Goal: Task Accomplishment & Management: Manage account settings

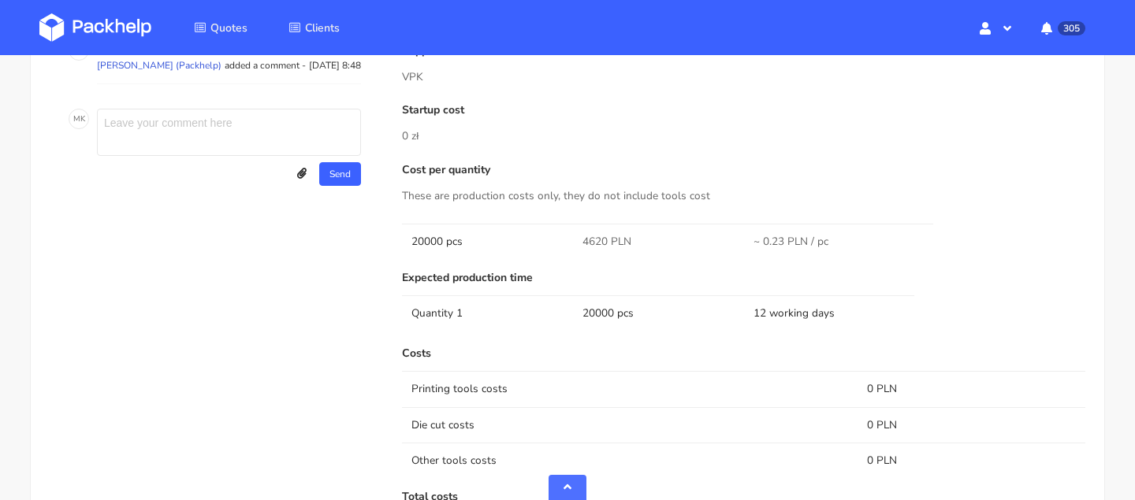
scroll to position [1001, 0]
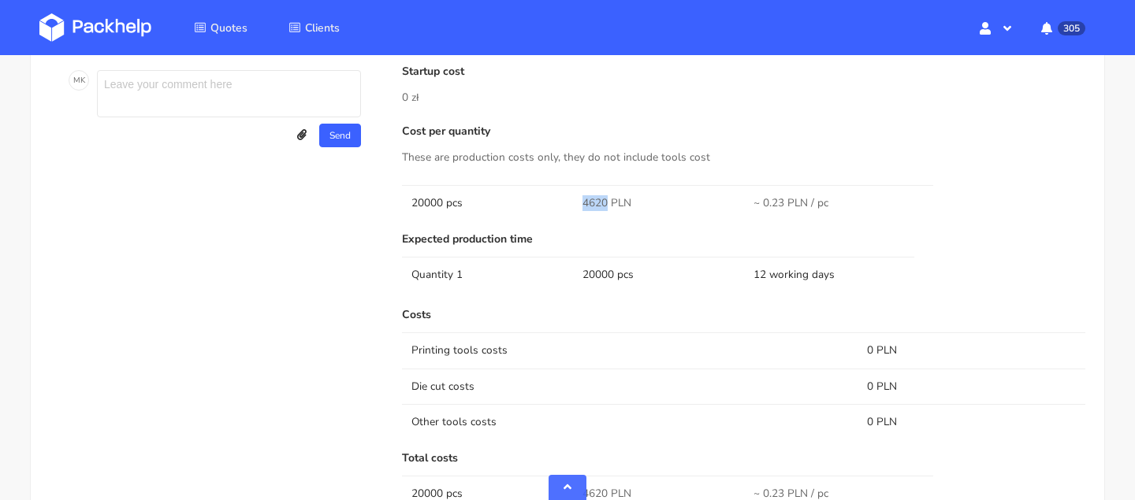
drag, startPoint x: 607, startPoint y: 202, endPoint x: 556, endPoint y: 200, distance: 50.4
click at [561, 200] on tr "20000 pcs 4620 PLN ~ 0.23 PLN / pc" at bounding box center [743, 202] width 683 height 35
copy tr "4620"
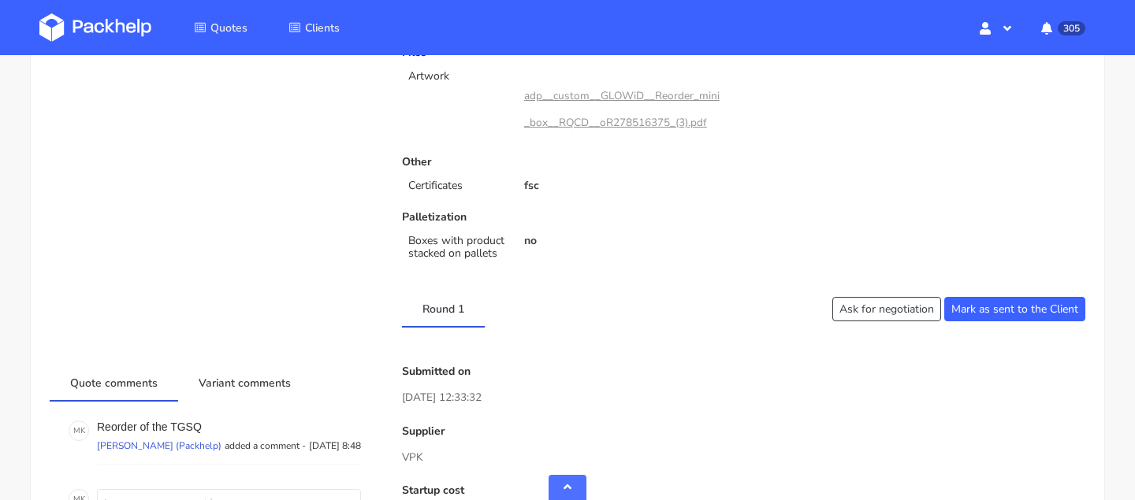
scroll to position [689, 0]
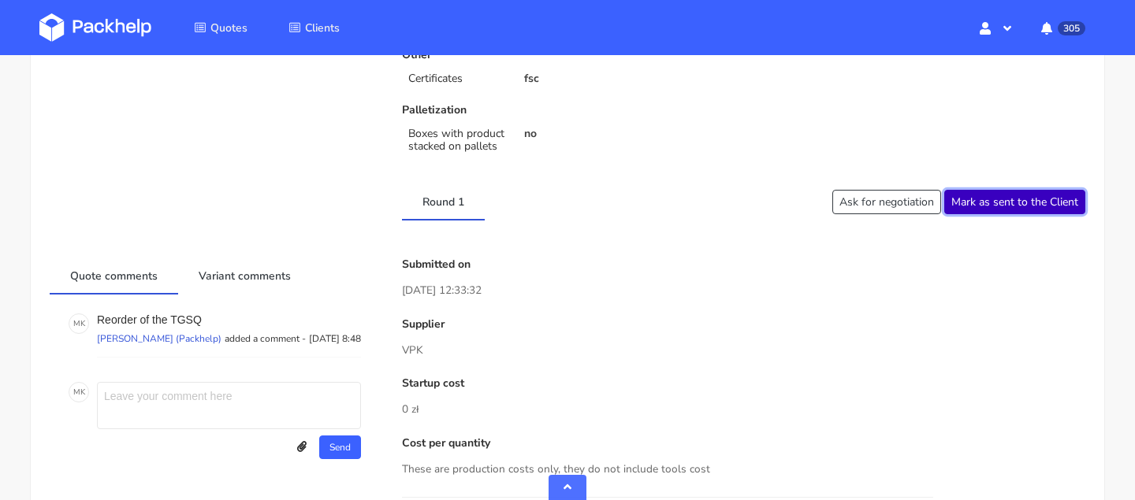
click at [991, 197] on button "Mark as sent to the Client" at bounding box center [1014, 202] width 141 height 24
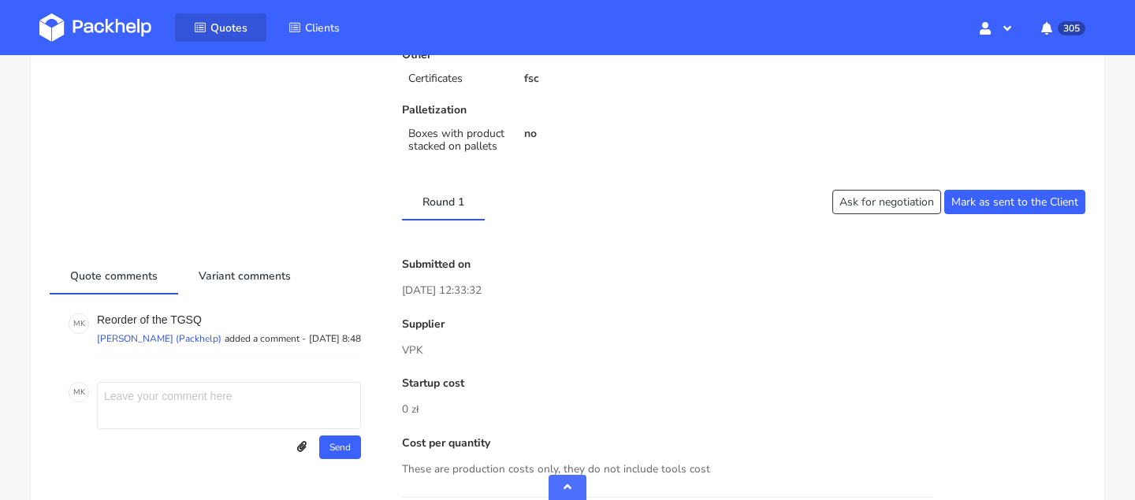
click at [223, 22] on span "Quotes" at bounding box center [228, 27] width 37 height 15
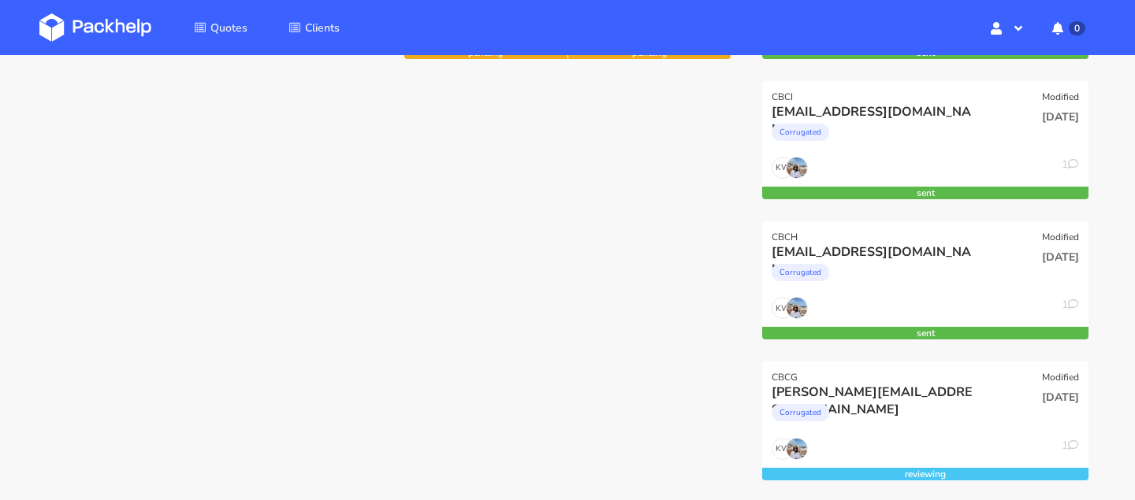
scroll to position [347, 0]
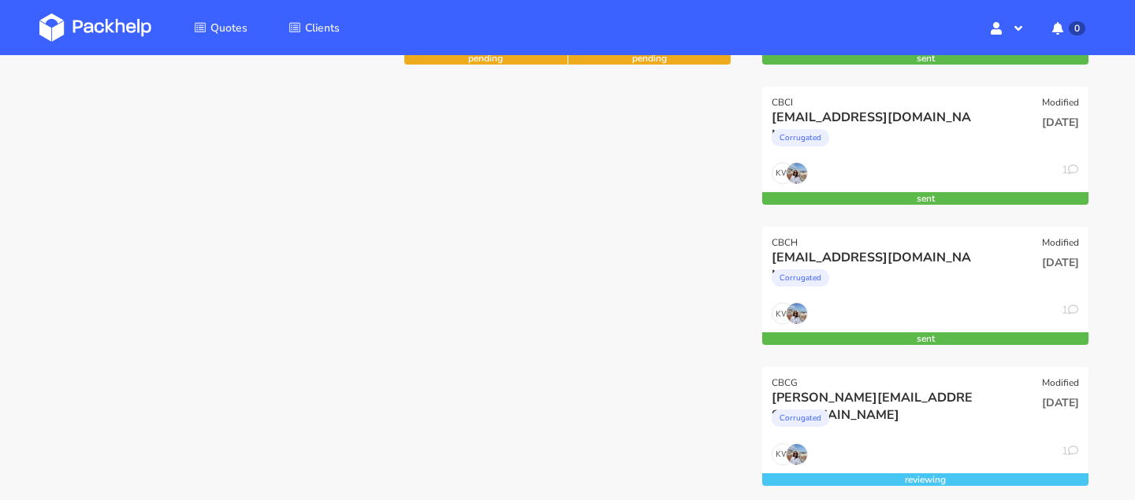
click at [848, 309] on div "KW 1" at bounding box center [925, 318] width 326 height 30
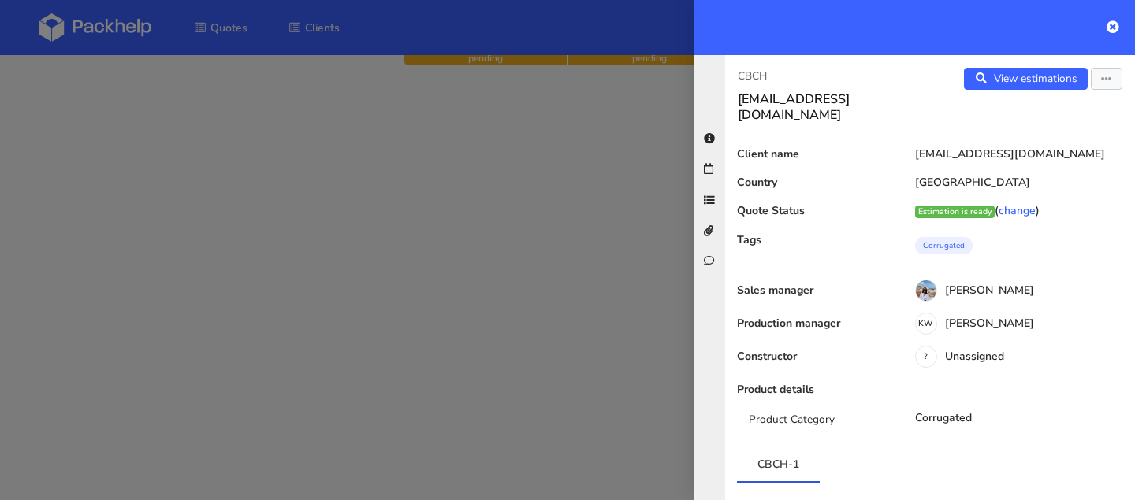
click at [754, 81] on p "CBCH" at bounding box center [827, 76] width 180 height 17
copy div "CBCH"
click at [1004, 73] on link "View estimations" at bounding box center [1026, 79] width 124 height 22
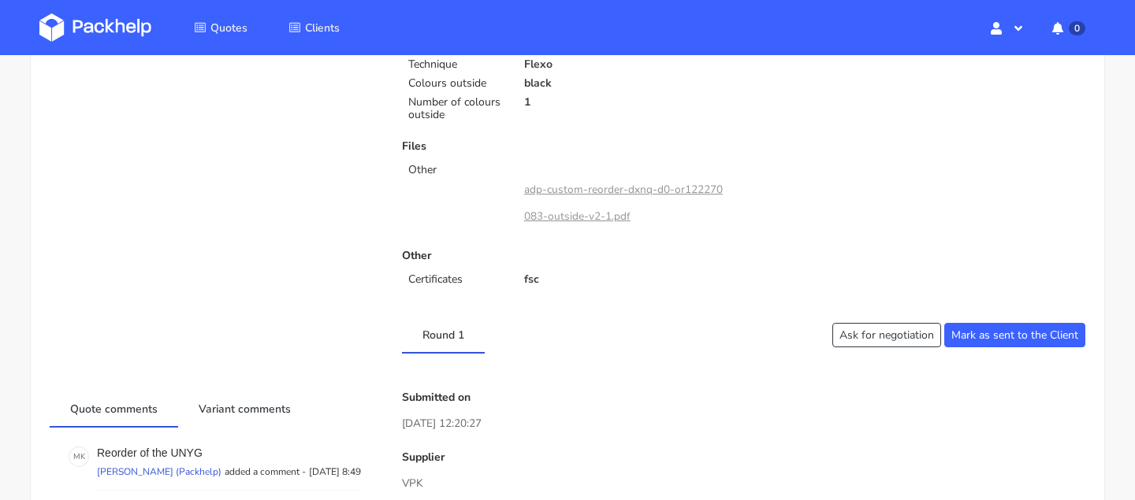
scroll to position [786, 0]
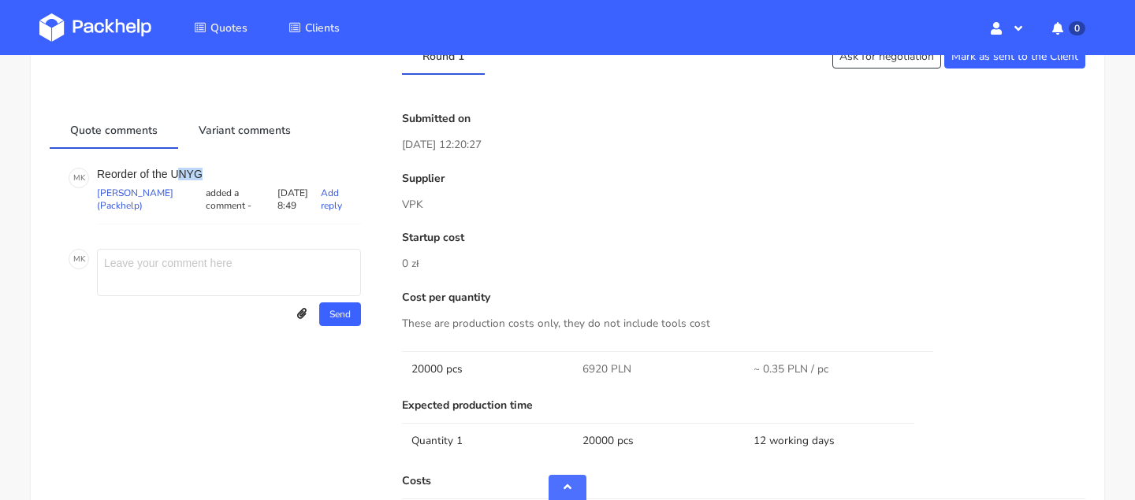
copy p "NYG"
drag, startPoint x: 175, startPoint y: 171, endPoint x: 258, endPoint y: 171, distance: 82.7
click at [258, 171] on p "Reorder of the UNYG" at bounding box center [229, 174] width 264 height 13
copy p "UNYG"
drag, startPoint x: 176, startPoint y: 173, endPoint x: 235, endPoint y: 173, distance: 58.3
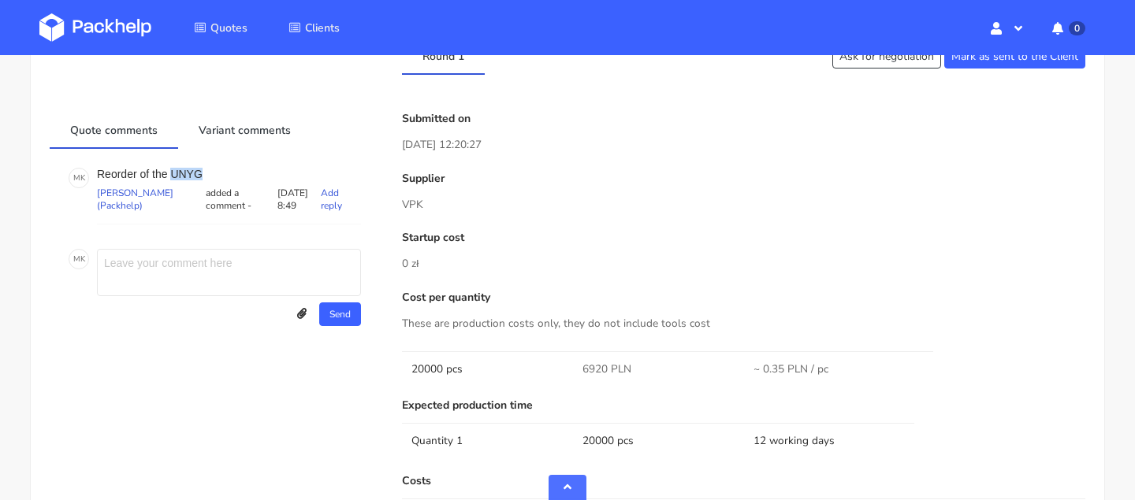
click at [235, 173] on p "Reorder of the UNYG" at bounding box center [229, 174] width 264 height 13
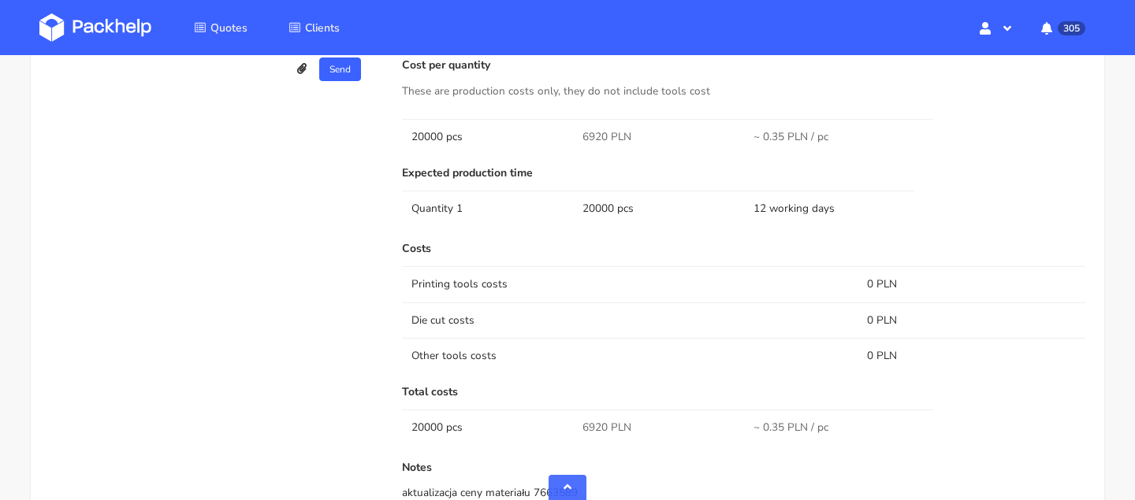
scroll to position [1039, 0]
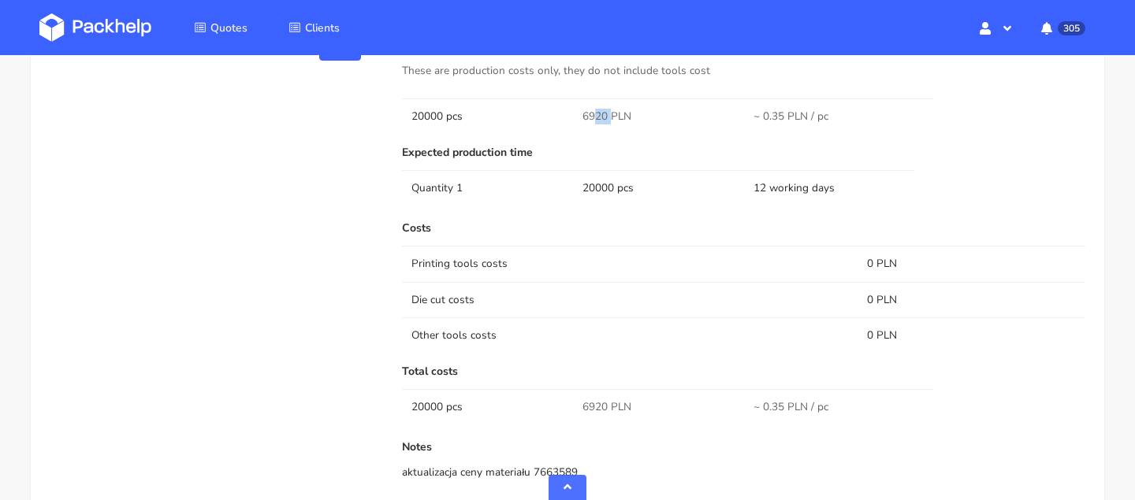
drag, startPoint x: 608, startPoint y: 115, endPoint x: 559, endPoint y: 116, distance: 49.6
click at [563, 115] on tr "20000 pcs 6920 PLN ~ 0.35 PLN / pc" at bounding box center [743, 115] width 683 height 35
copy tr "6920"
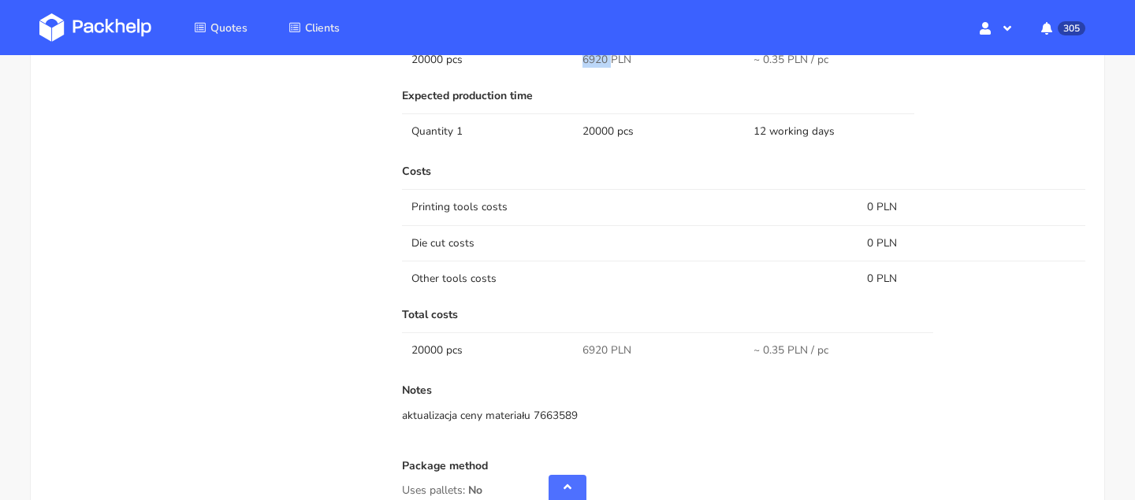
scroll to position [658, 0]
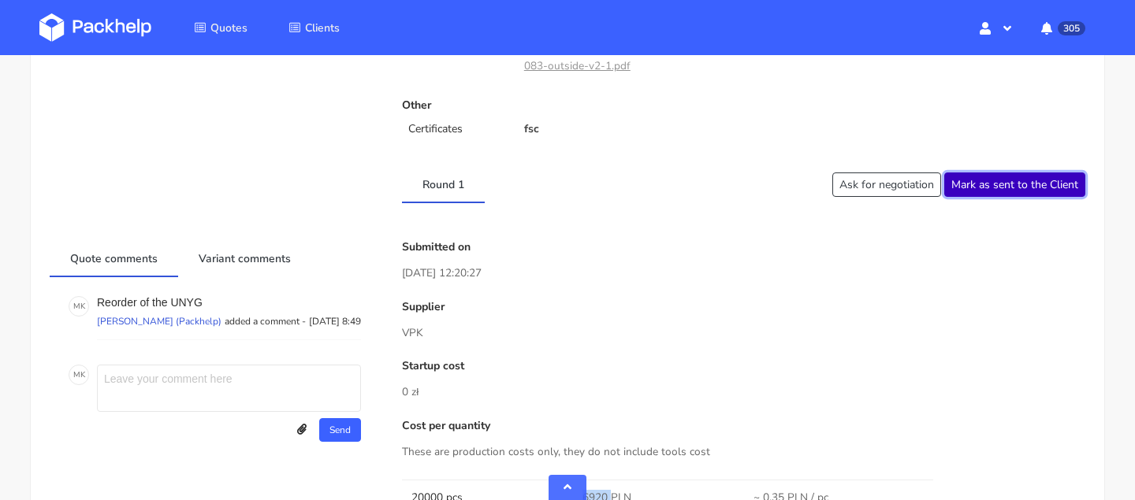
click at [1046, 181] on button "Mark as sent to the Client" at bounding box center [1014, 185] width 141 height 24
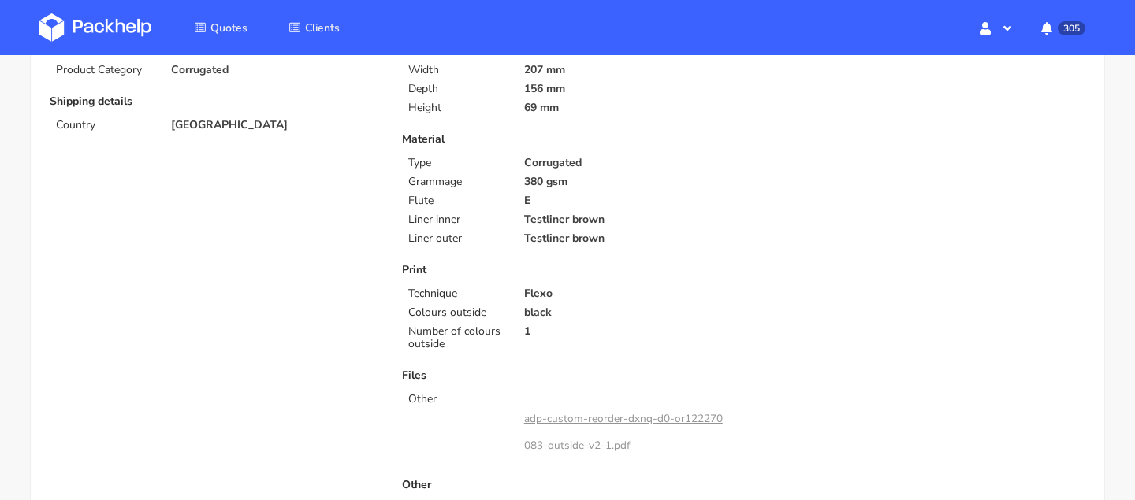
scroll to position [0, 0]
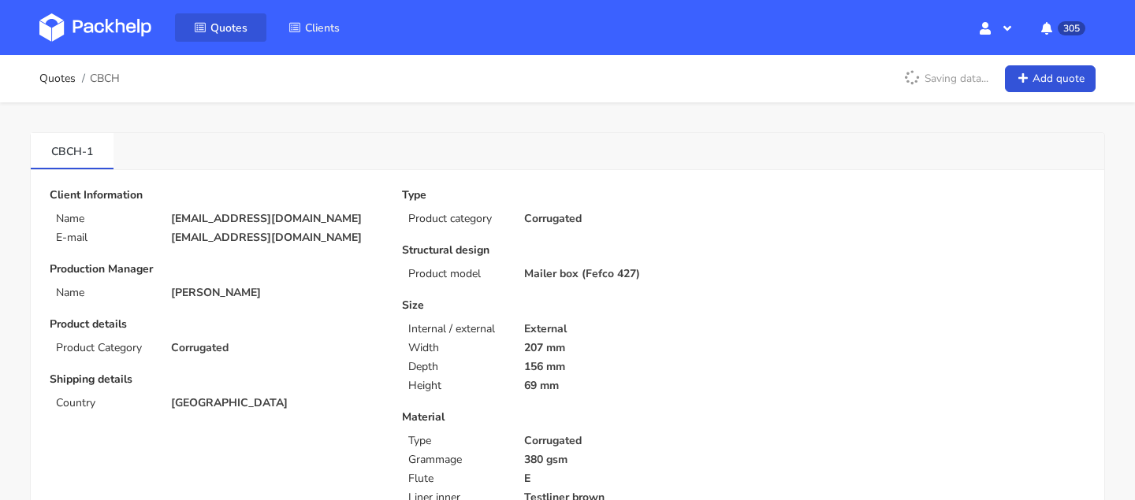
click at [237, 22] on span "Quotes" at bounding box center [228, 27] width 37 height 15
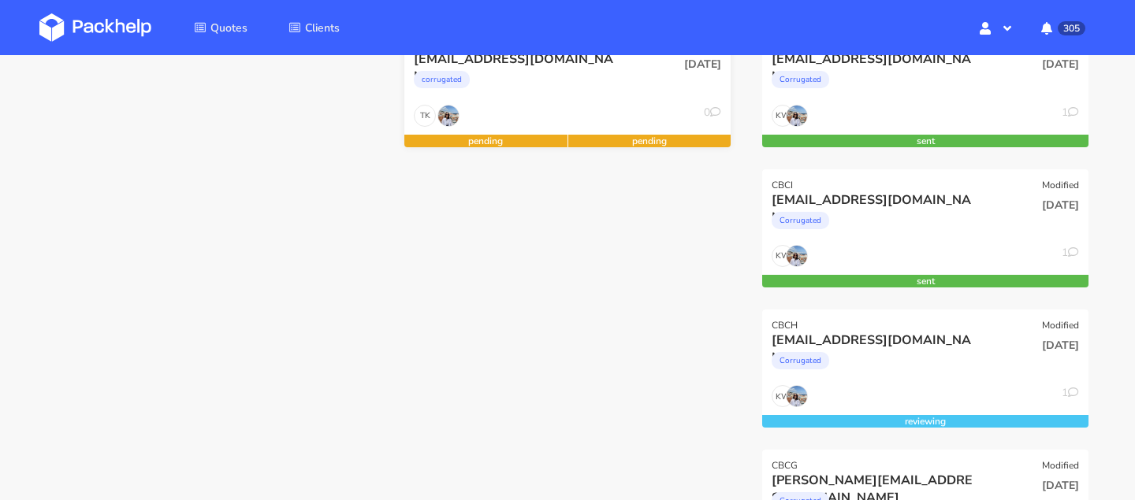
scroll to position [391, 0]
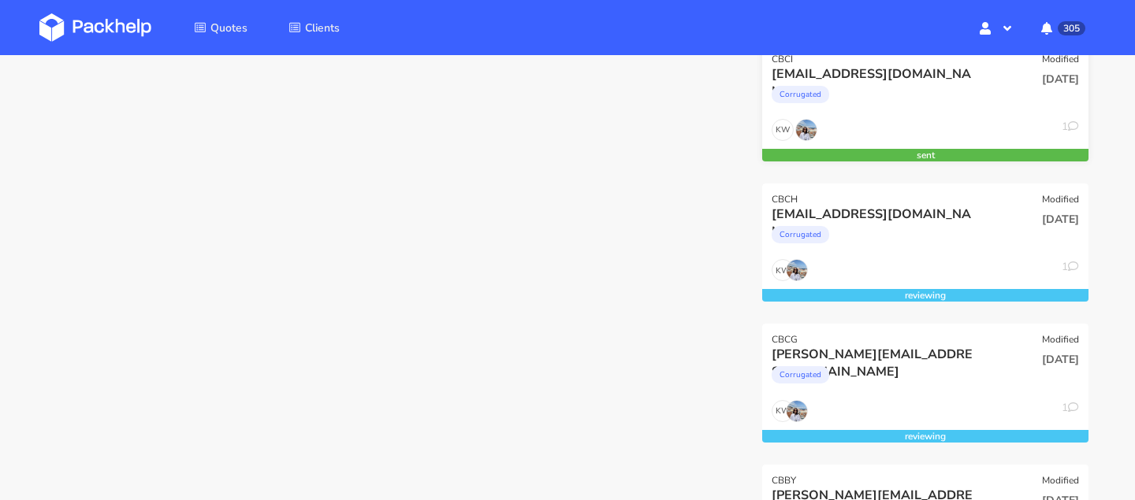
click at [823, 121] on div "KW 1" at bounding box center [925, 134] width 326 height 30
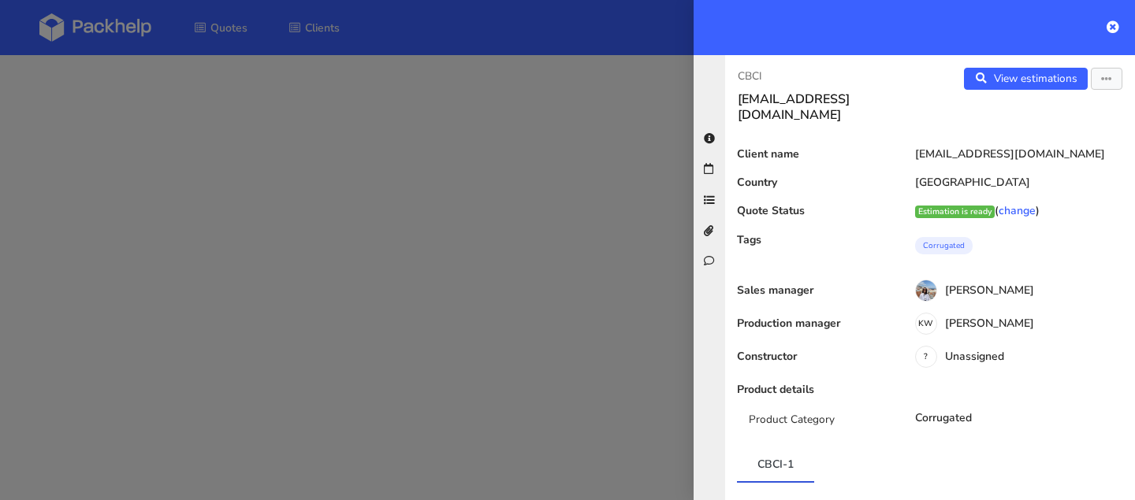
click at [755, 65] on div "CBCI kajsa@glowid.se View estimations View quote Edit quote Reject quote Client…" at bounding box center [930, 277] width 410 height 445
click at [755, 72] on p "CBCI" at bounding box center [827, 76] width 180 height 17
copy div "CBCI"
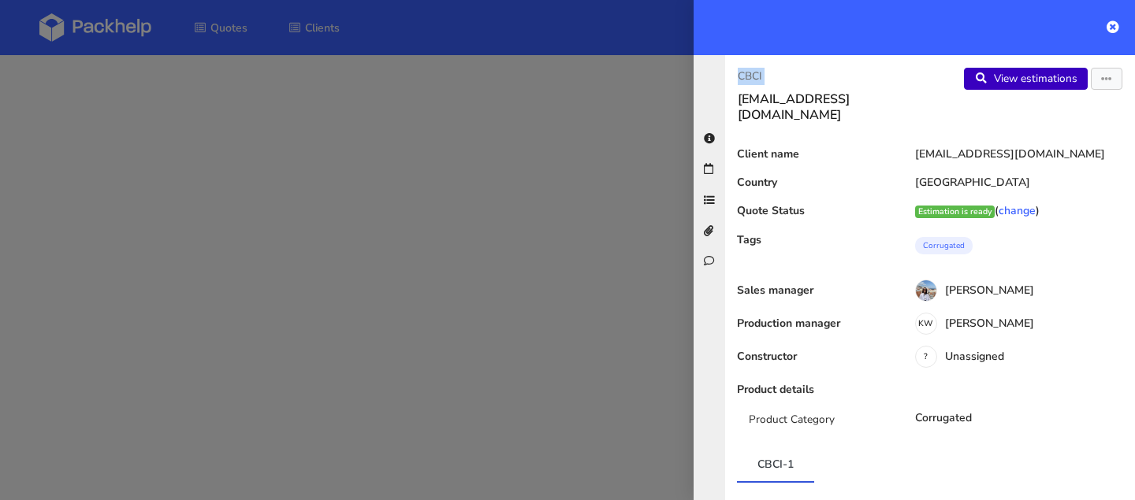
click at [1024, 71] on link "View estimations" at bounding box center [1026, 79] width 124 height 22
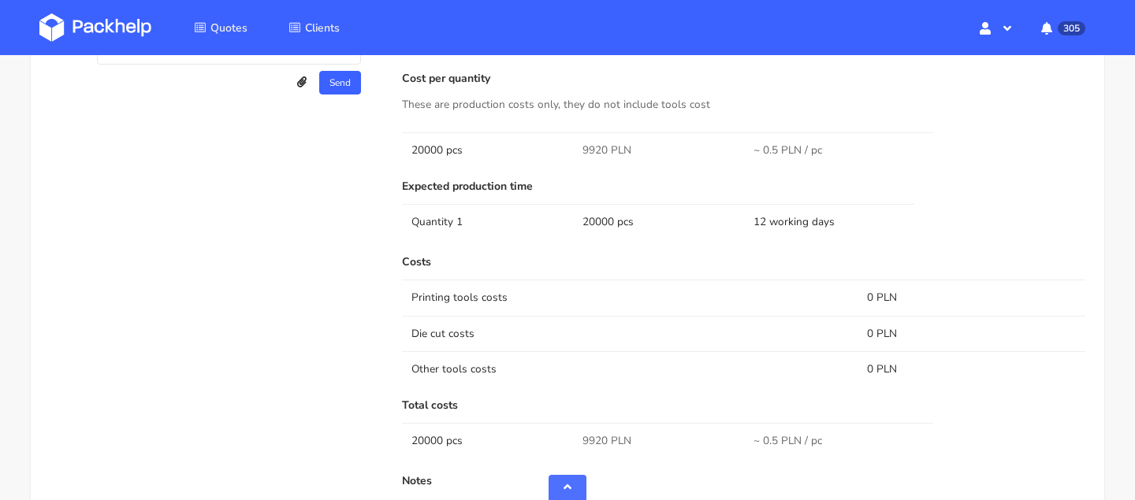
scroll to position [822, 0]
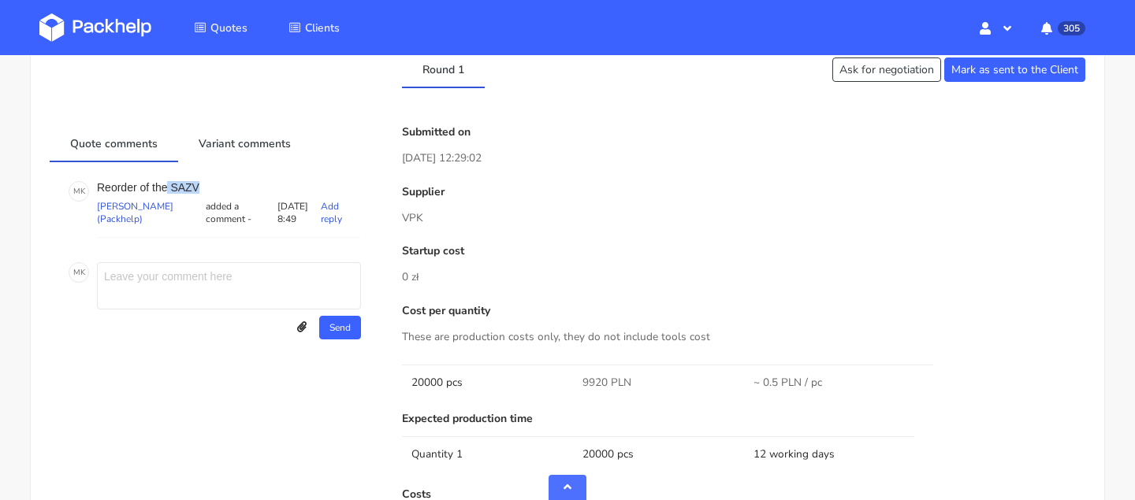
drag, startPoint x: 167, startPoint y: 188, endPoint x: 229, endPoint y: 188, distance: 62.2
click at [229, 188] on p "Reorder of the SAZV" at bounding box center [229, 187] width 264 height 13
copy p "SAZV"
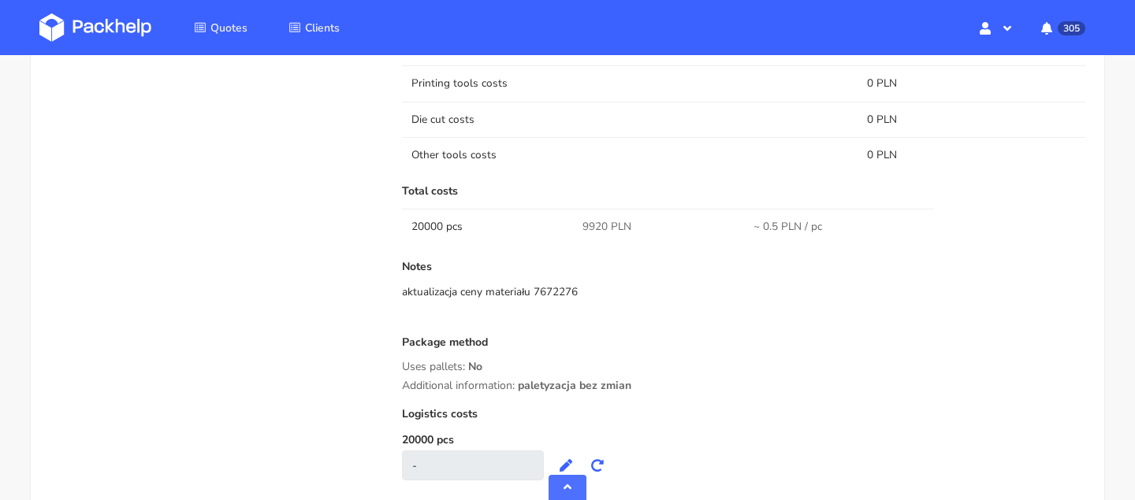
scroll to position [974, 0]
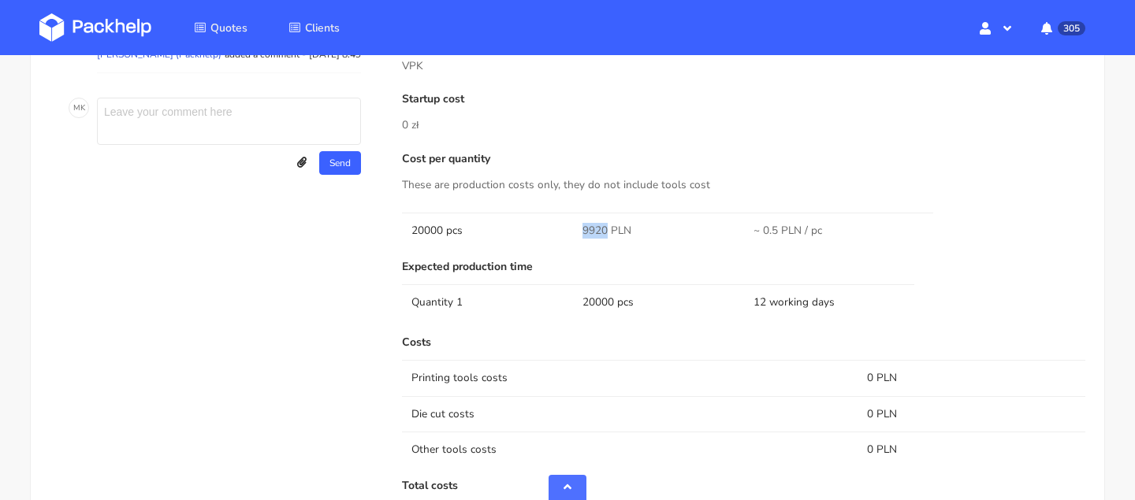
drag, startPoint x: 604, startPoint y: 230, endPoint x: 542, endPoint y: 230, distance: 61.5
click at [542, 230] on tr "20000 pcs 9920 PLN ~ 0.5 PLN / pc" at bounding box center [743, 230] width 683 height 35
copy tr "9920"
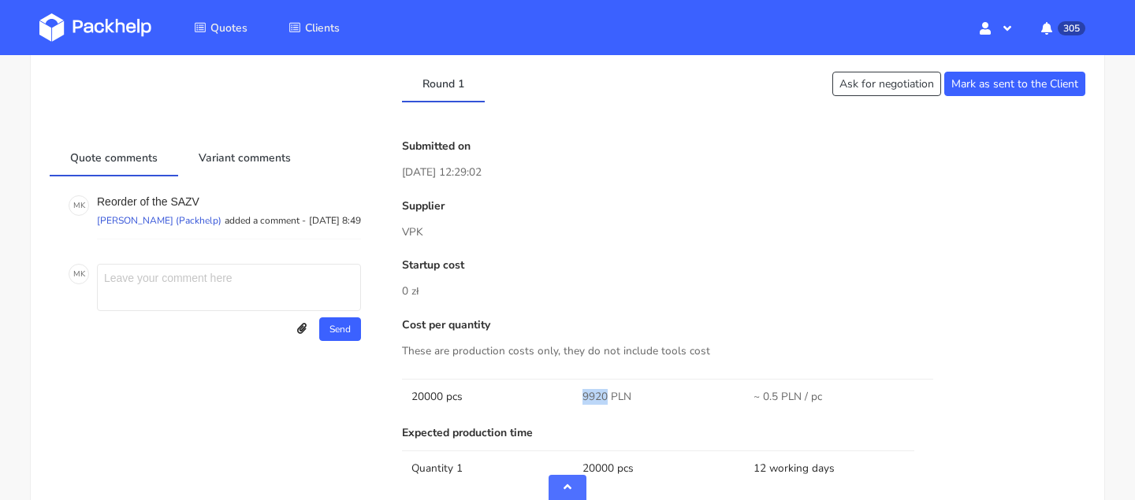
scroll to position [540, 0]
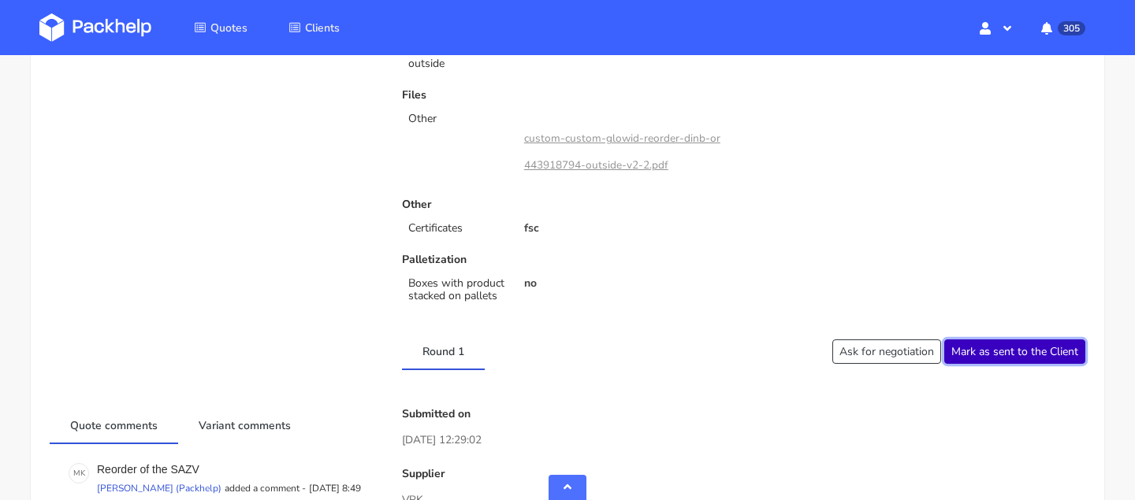
click at [1028, 345] on button "Mark as sent to the Client" at bounding box center [1014, 352] width 141 height 24
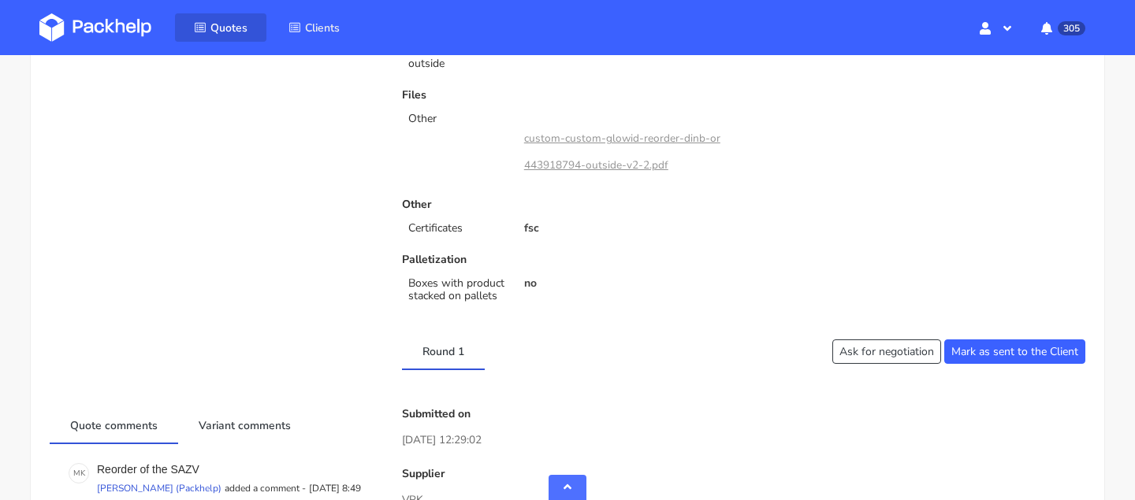
click at [204, 27] on icon at bounding box center [200, 27] width 13 height 11
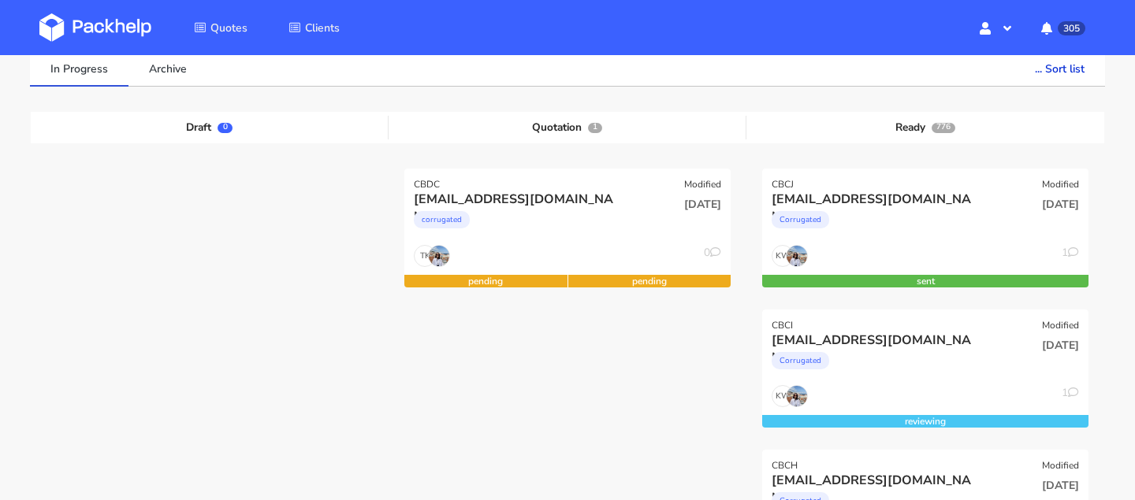
scroll to position [216, 0]
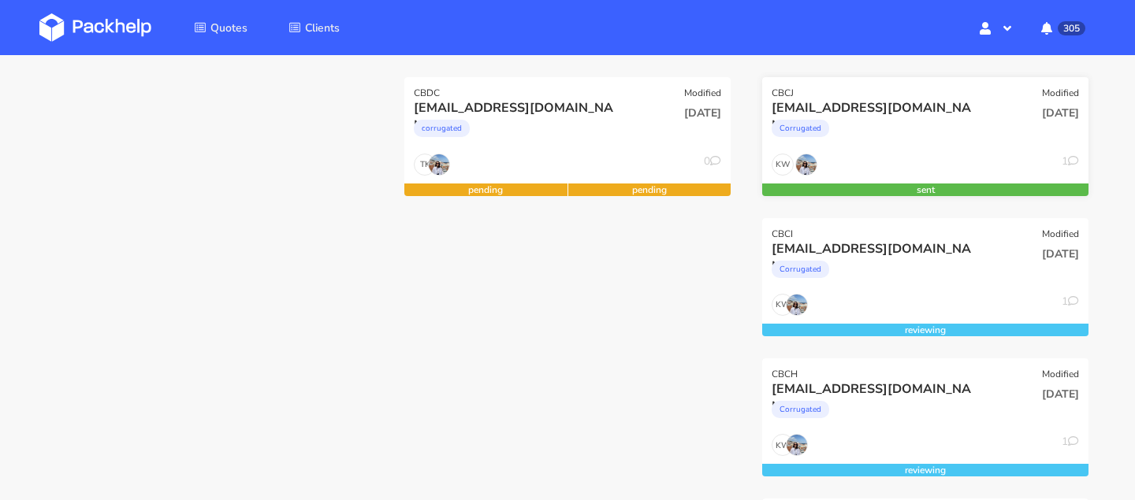
click at [890, 133] on div "Corrugated" at bounding box center [875, 133] width 209 height 32
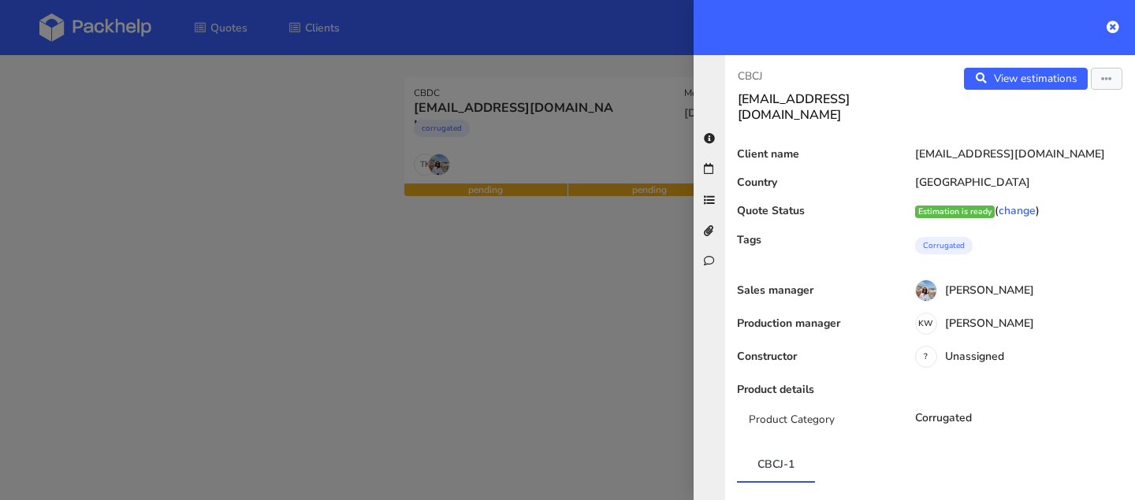
click at [742, 61] on div "CBCJ kajsa@glowid.se View estimations View quote Edit quote Reject quote Client…" at bounding box center [930, 277] width 410 height 445
click at [749, 72] on p "CBCJ" at bounding box center [827, 76] width 180 height 17
copy div "CBCJ"
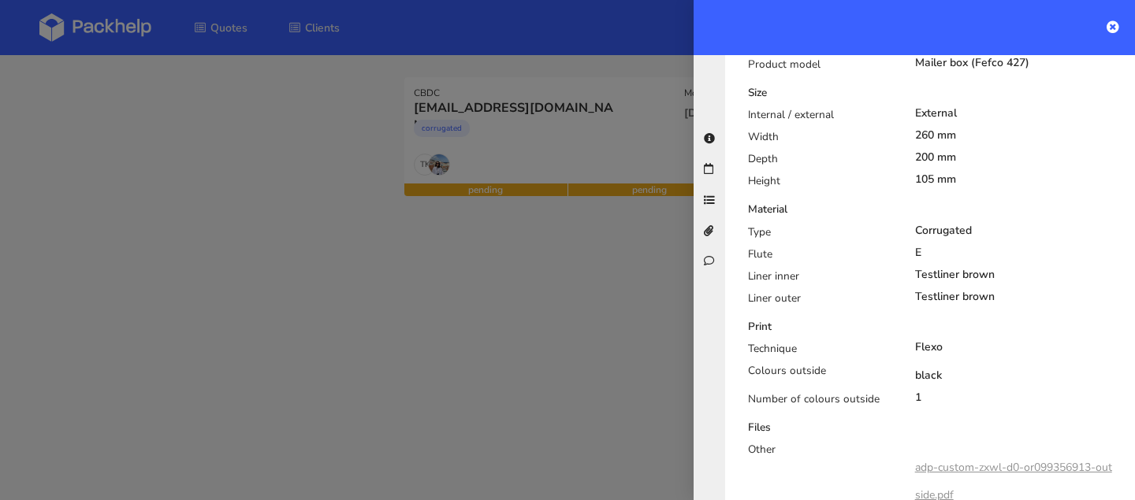
scroll to position [0, 0]
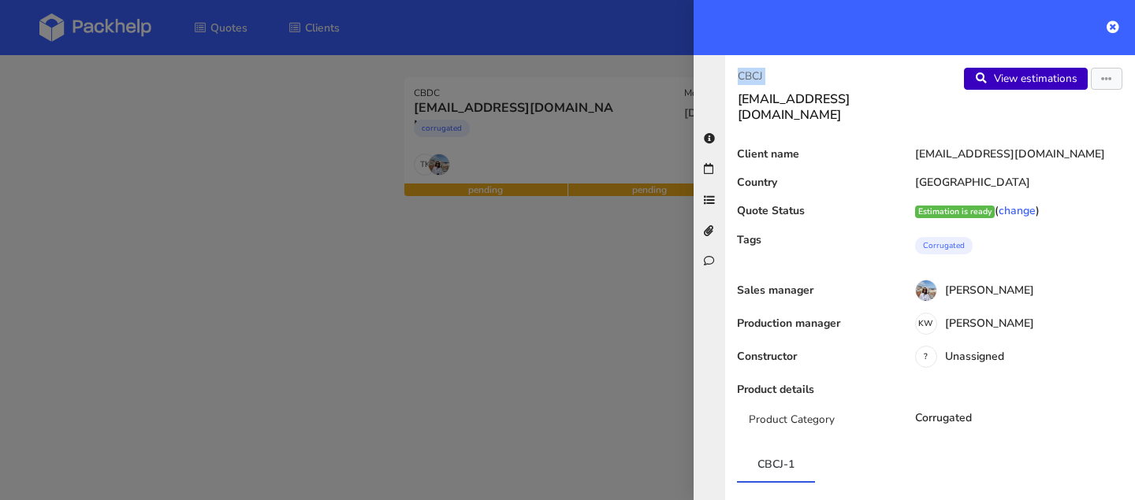
click at [996, 89] on link "View estimations" at bounding box center [1026, 79] width 124 height 22
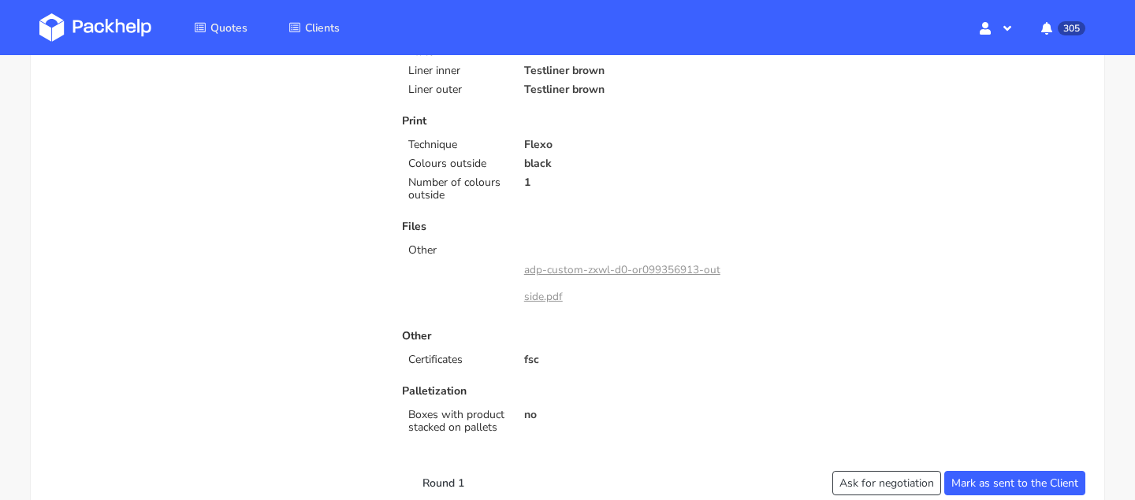
scroll to position [874, 0]
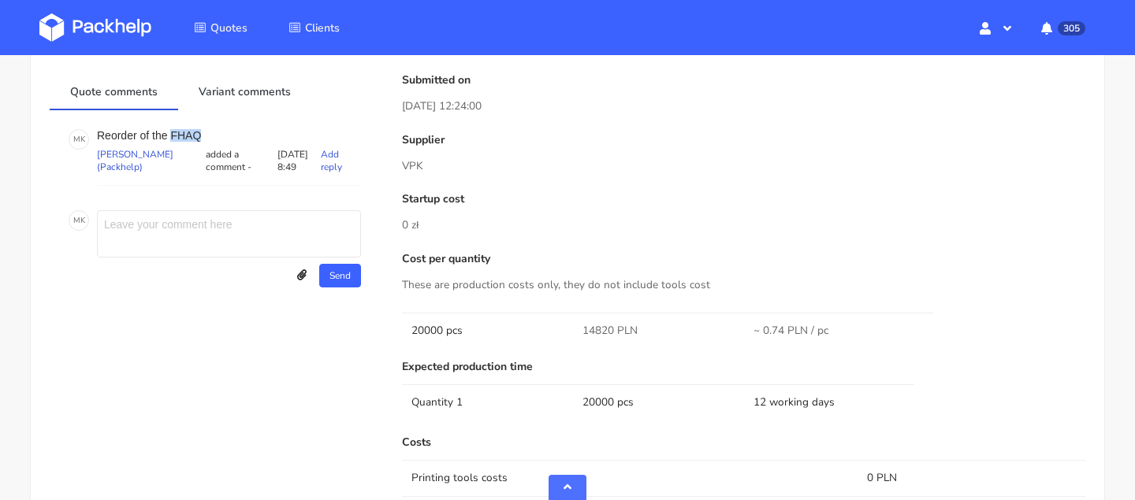
drag, startPoint x: 175, startPoint y: 130, endPoint x: 250, endPoint y: 130, distance: 74.8
click at [248, 130] on p "Reorder of the FHAQ" at bounding box center [229, 135] width 264 height 13
copy p "FHAQ"
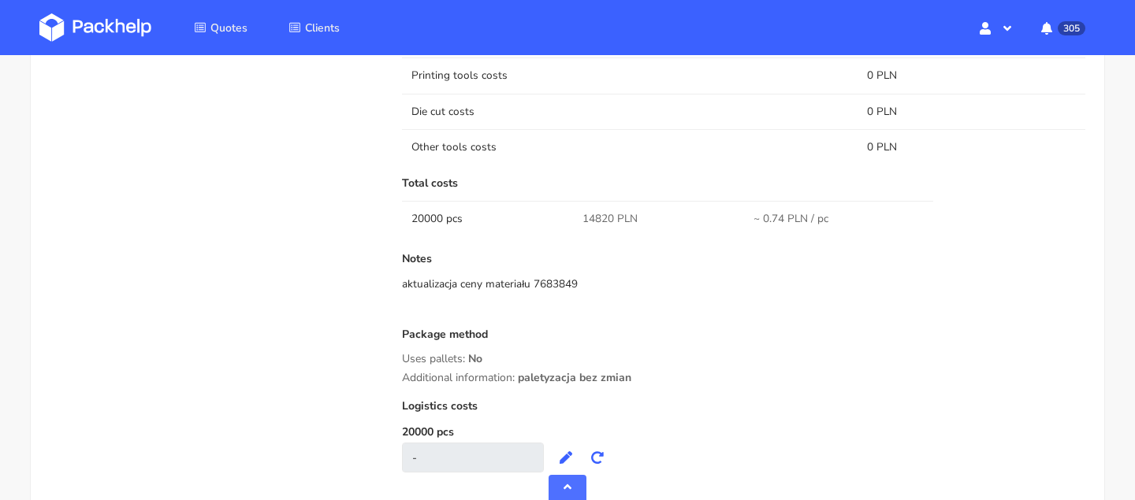
scroll to position [862, 0]
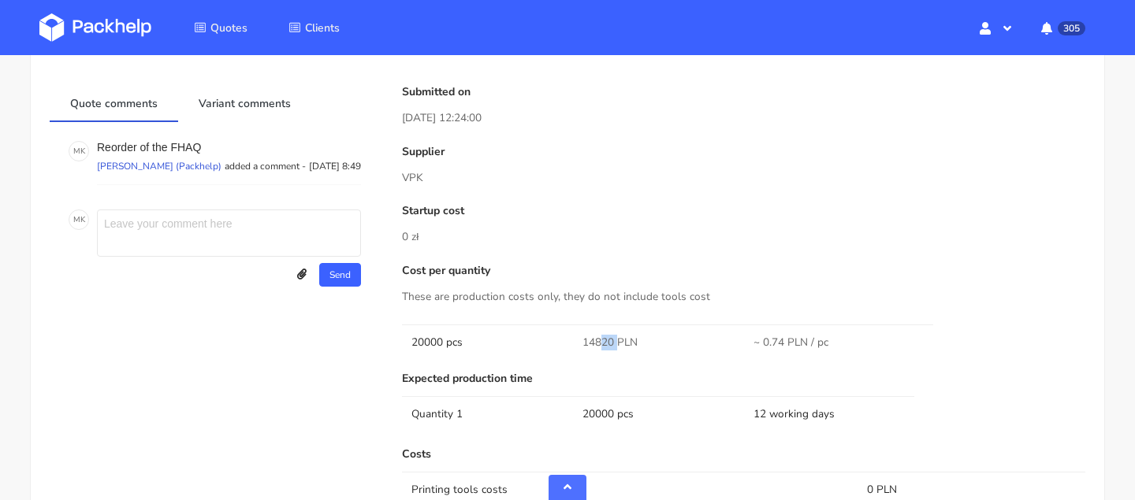
drag, startPoint x: 614, startPoint y: 337, endPoint x: 569, endPoint y: 337, distance: 44.9
click at [569, 337] on tr "20000 pcs 14820 PLN ~ 0.74 PLN / pc" at bounding box center [743, 342] width 683 height 35
copy tr "14820"
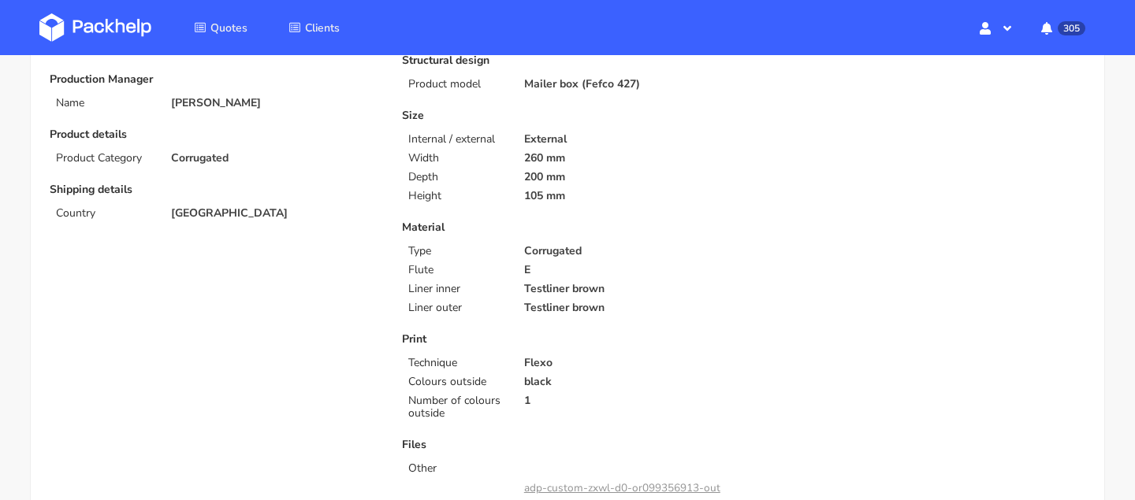
scroll to position [698, 0]
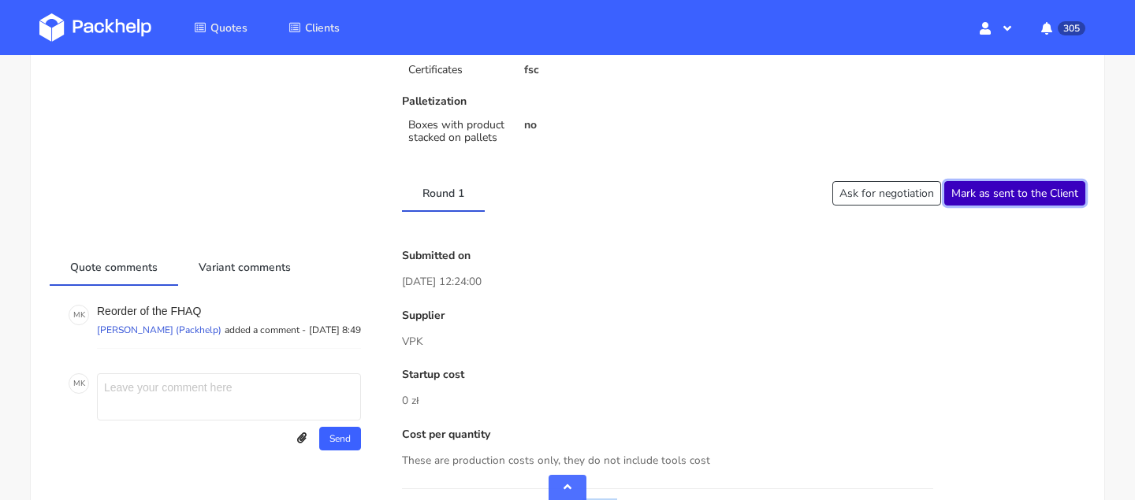
click at [1019, 199] on button "Mark as sent to the Client" at bounding box center [1014, 193] width 141 height 24
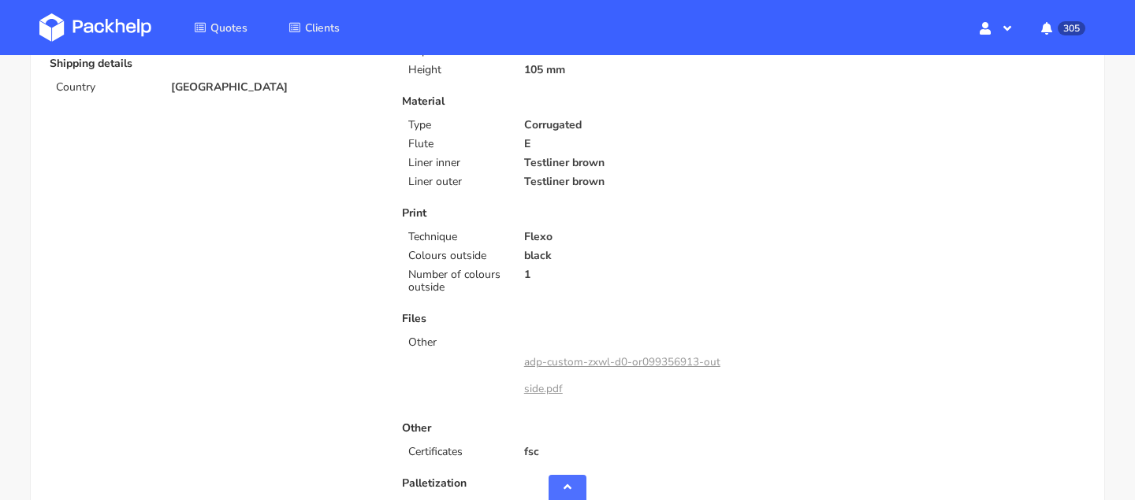
scroll to position [0, 0]
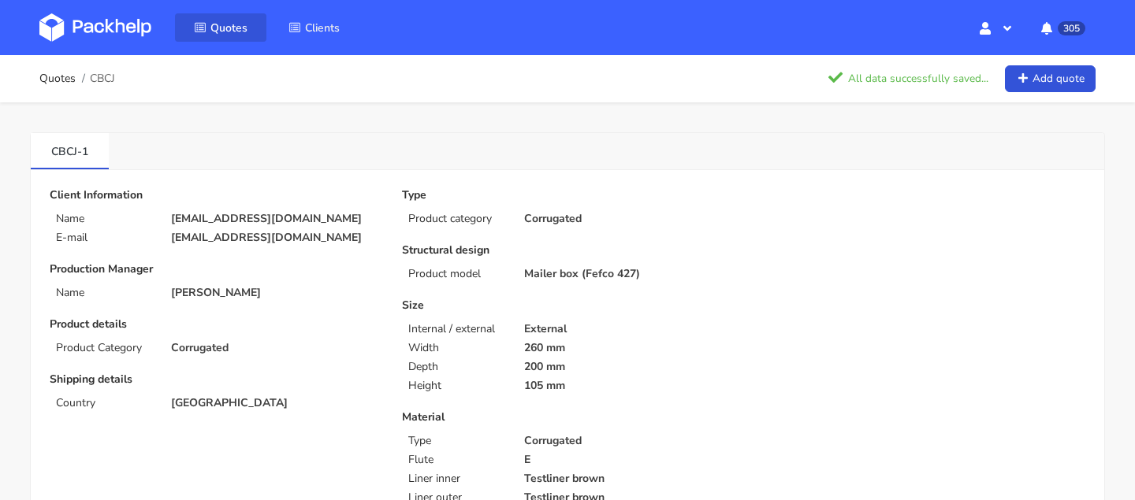
click at [243, 30] on span "Quotes" at bounding box center [228, 27] width 37 height 15
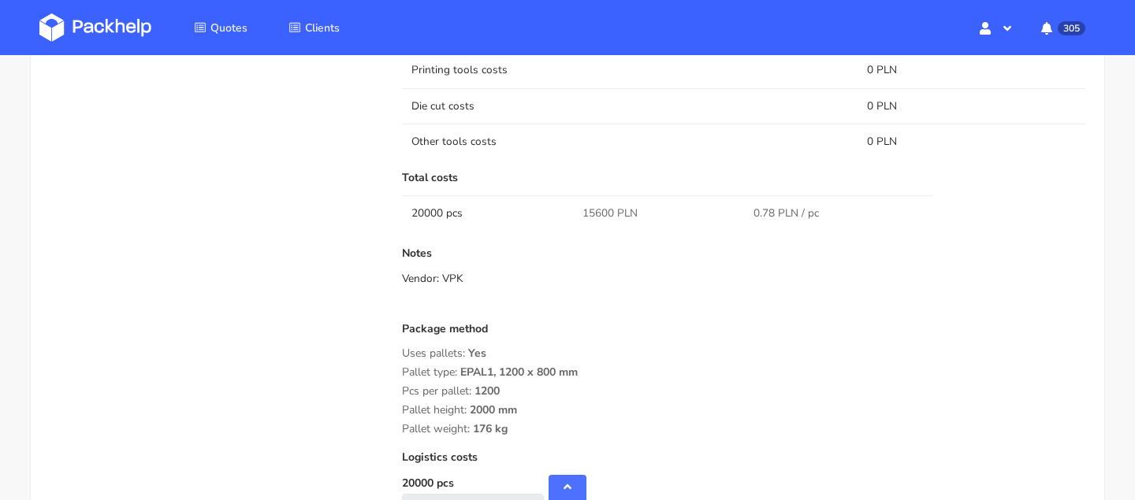
scroll to position [1432, 0]
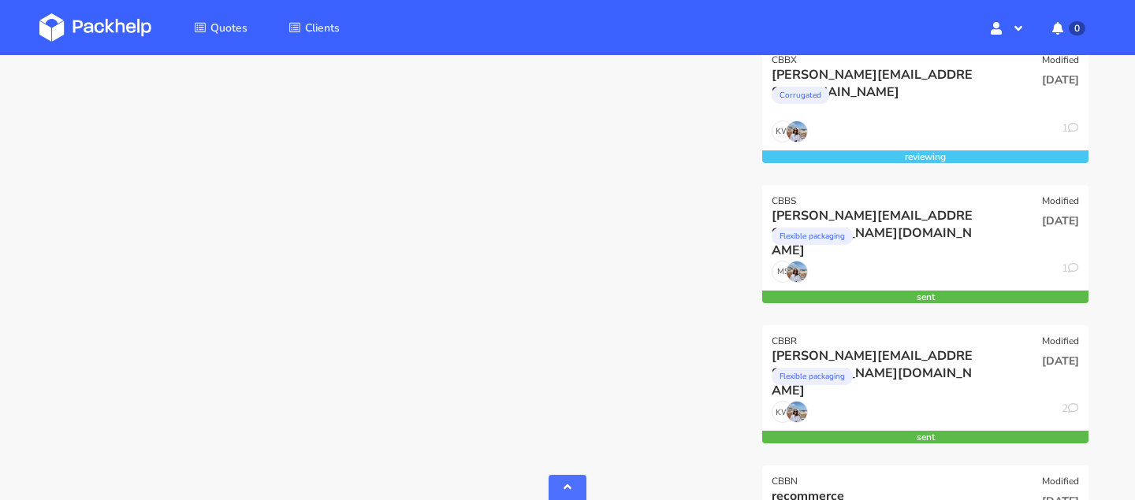
scroll to position [631, 0]
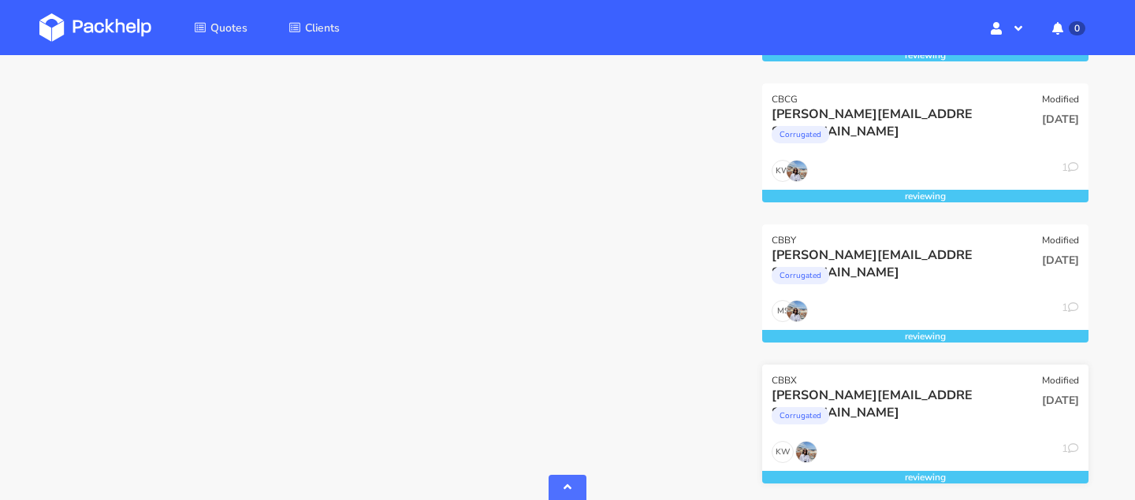
click at [829, 395] on div "[PERSON_NAME][EMAIL_ADDRESS][DOMAIN_NAME]" at bounding box center [875, 395] width 209 height 17
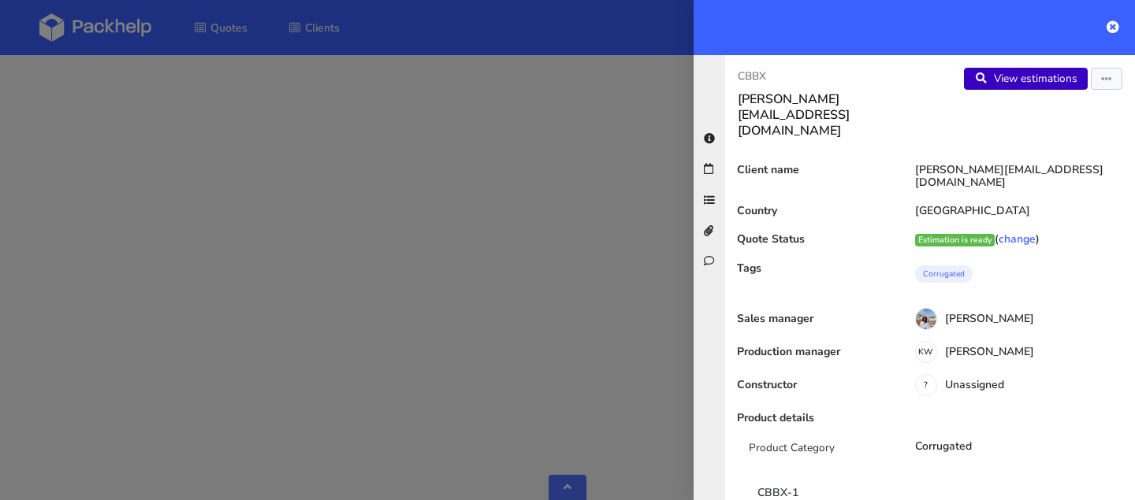
click at [1003, 81] on link "View estimations" at bounding box center [1026, 79] width 124 height 22
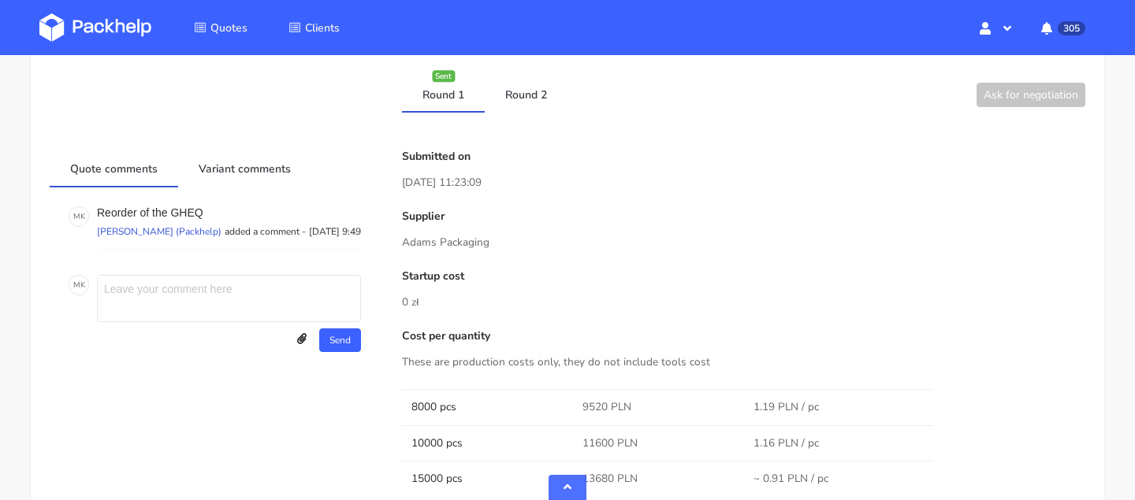
scroll to position [618, 0]
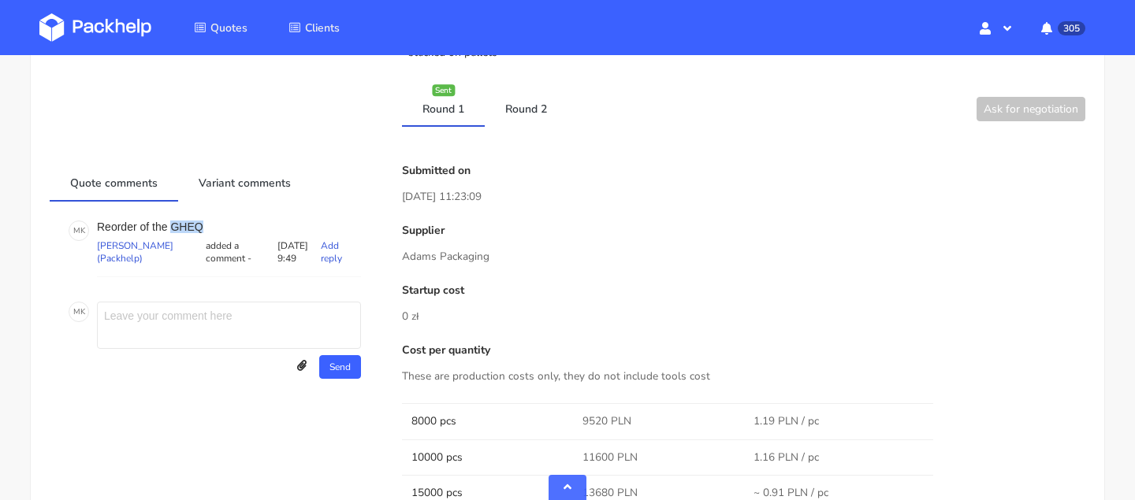
drag, startPoint x: 170, startPoint y: 225, endPoint x: 225, endPoint y: 225, distance: 55.2
click at [225, 225] on p "Reorder of the GHEQ" at bounding box center [229, 227] width 264 height 13
copy p "GHEQ"
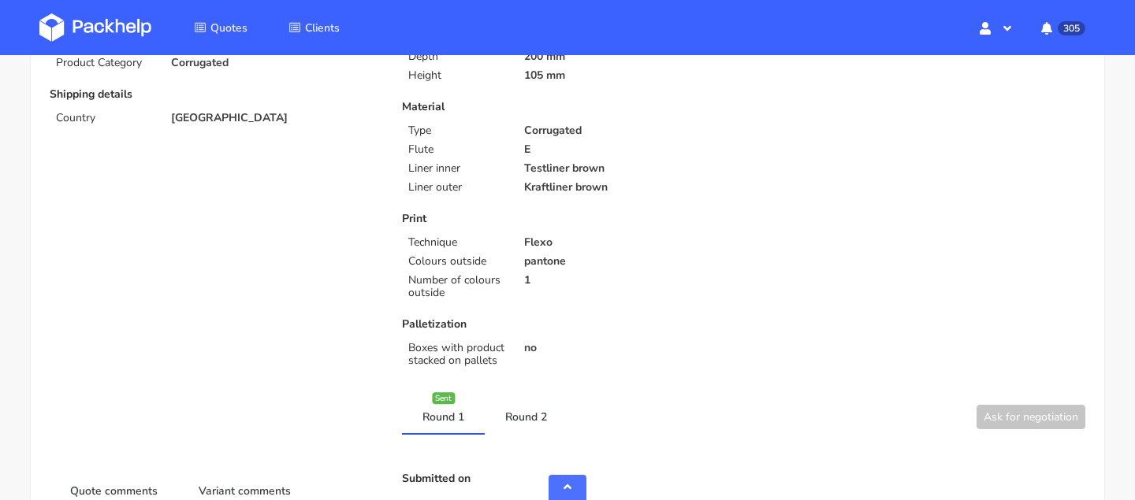
scroll to position [0, 0]
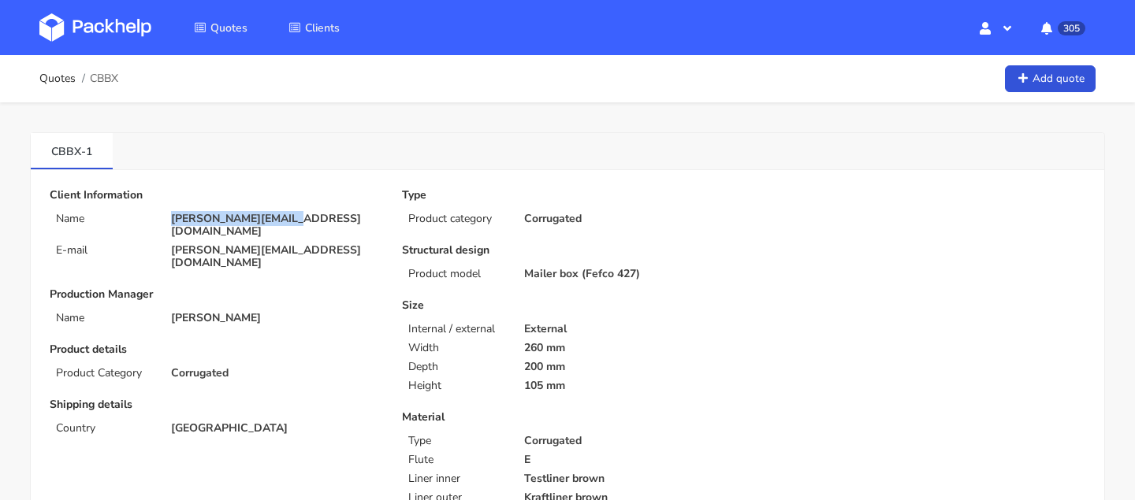
drag, startPoint x: 166, startPoint y: 217, endPoint x: 310, endPoint y: 217, distance: 143.4
click at [311, 217] on div "[PERSON_NAME][EMAIL_ADDRESS][DOMAIN_NAME]" at bounding box center [275, 225] width 231 height 25
copy p "[PERSON_NAME][EMAIL_ADDRESS][DOMAIN_NAME]"
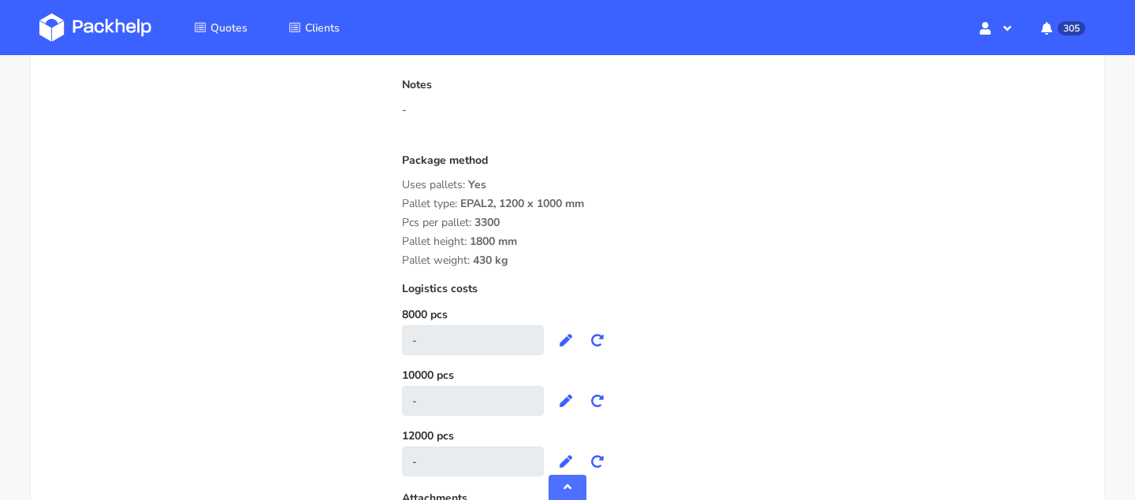
scroll to position [1496, 0]
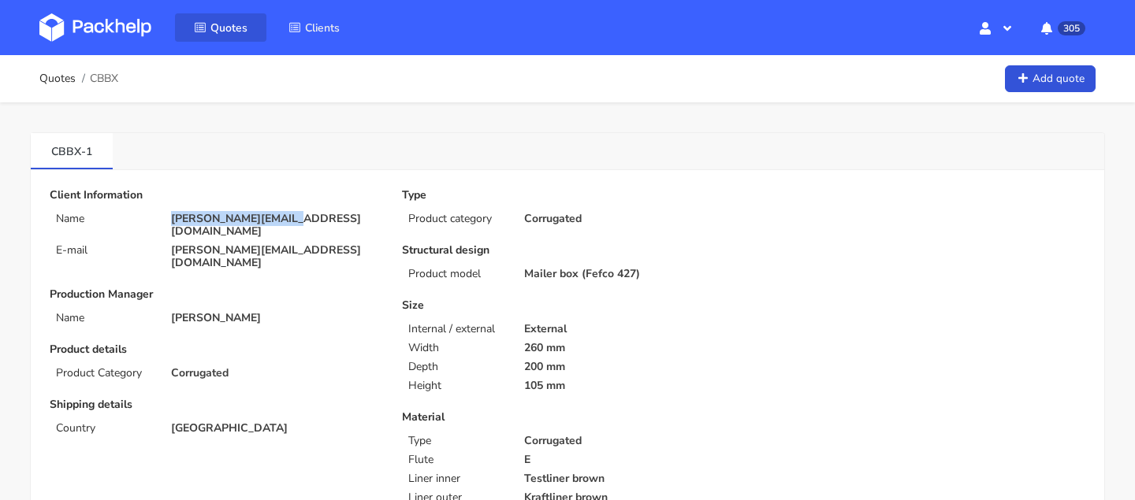
click at [227, 35] on link "Quotes" at bounding box center [220, 27] width 91 height 28
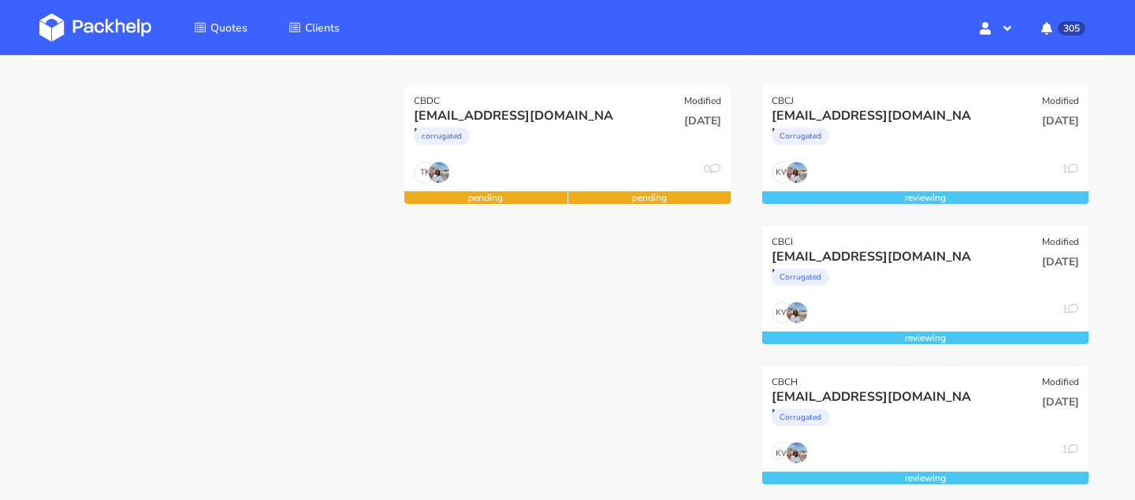
scroll to position [224, 0]
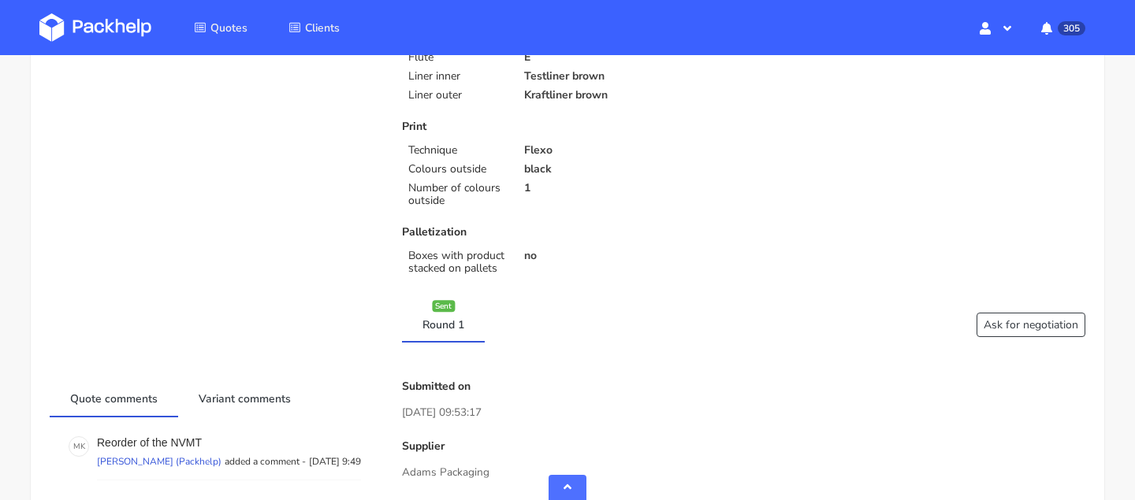
scroll to position [560, 0]
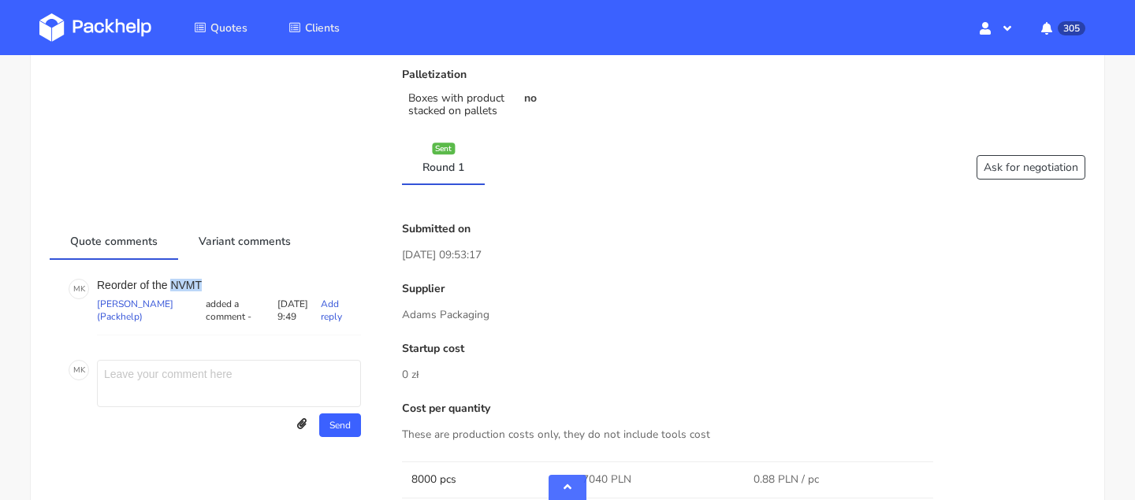
drag, startPoint x: 173, startPoint y: 280, endPoint x: 292, endPoint y: 280, distance: 118.2
click at [292, 280] on p "Reorder of the NVMT" at bounding box center [229, 285] width 264 height 13
copy p "NVMT"
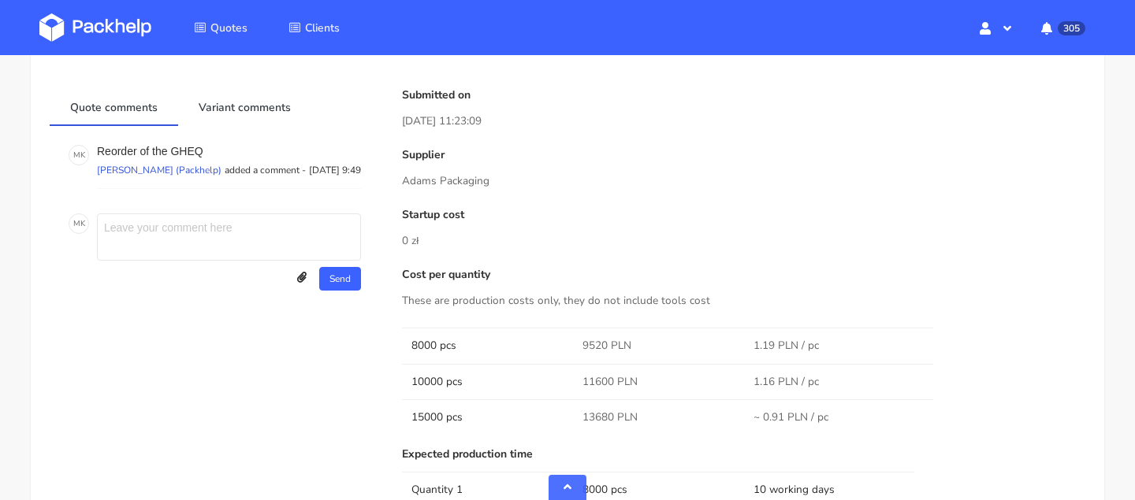
scroll to position [637, 0]
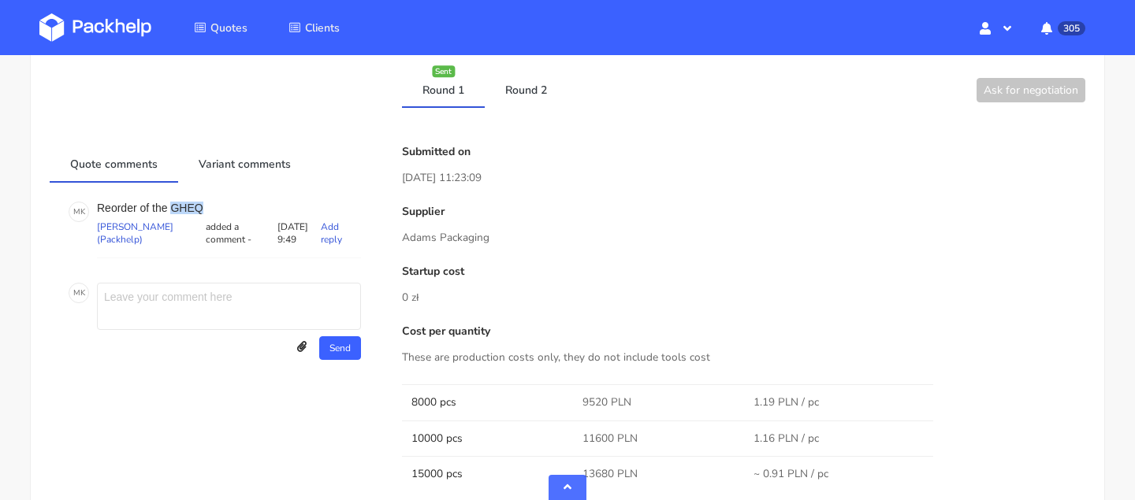
copy p "GHEQ"
drag, startPoint x: 171, startPoint y: 205, endPoint x: 273, endPoint y: 206, distance: 102.4
click at [273, 206] on p "Reorder of the GHEQ" at bounding box center [229, 208] width 264 height 13
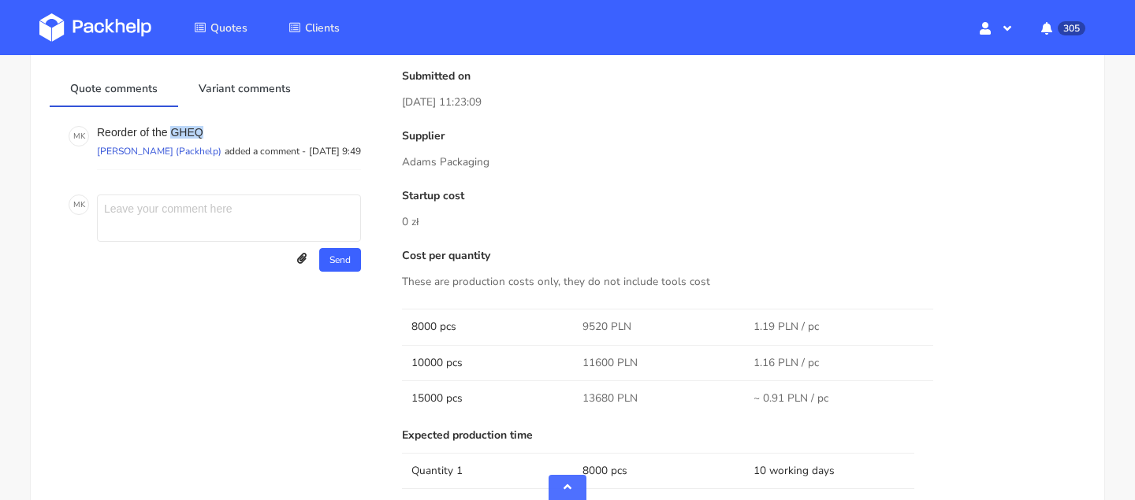
scroll to position [437, 0]
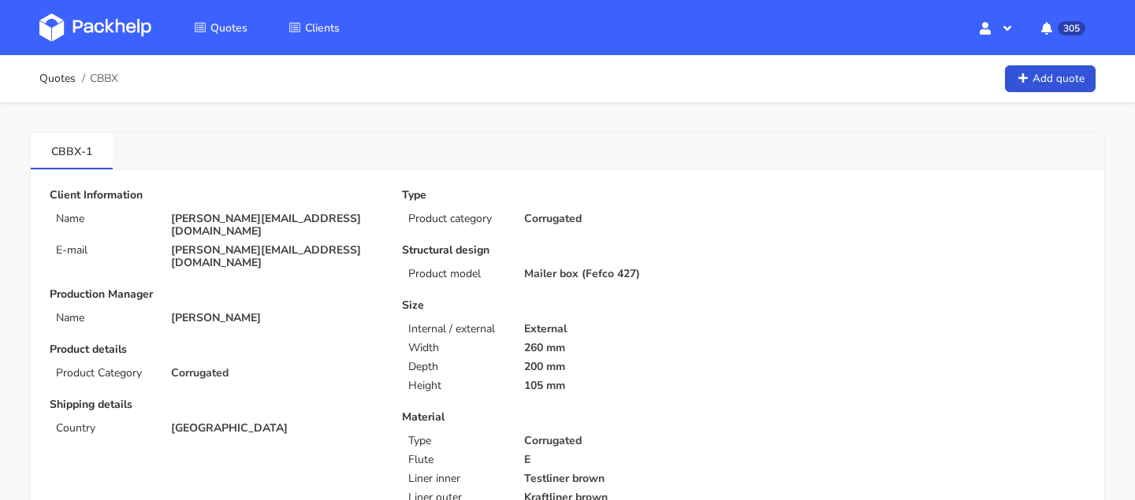
scroll to position [369, 0]
